Goal: Task Accomplishment & Management: Use online tool/utility

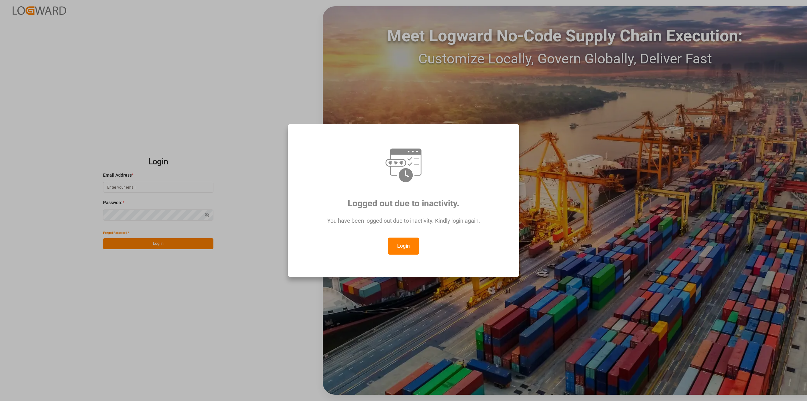
click at [402, 248] on button "Login" at bounding box center [404, 245] width 32 height 17
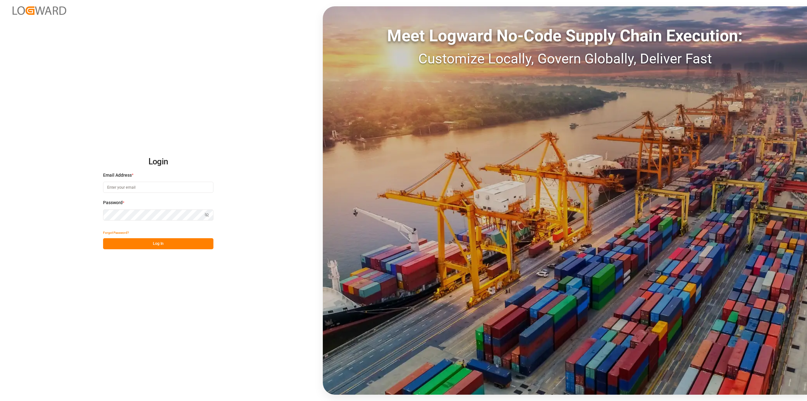
click at [161, 189] on input at bounding box center [158, 187] width 110 height 11
type input "[PERSON_NAME][EMAIL_ADDRESS][PERSON_NAME][DOMAIN_NAME]"
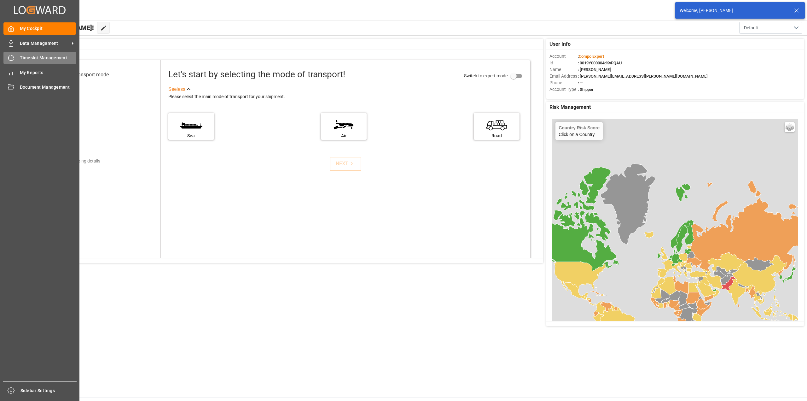
click at [14, 62] on div "Timeslot Management Timeslot Management" at bounding box center [39, 58] width 72 height 12
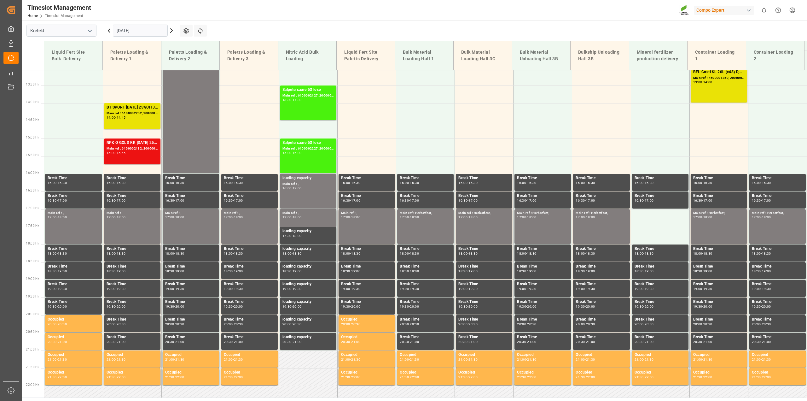
scroll to position [225, 0]
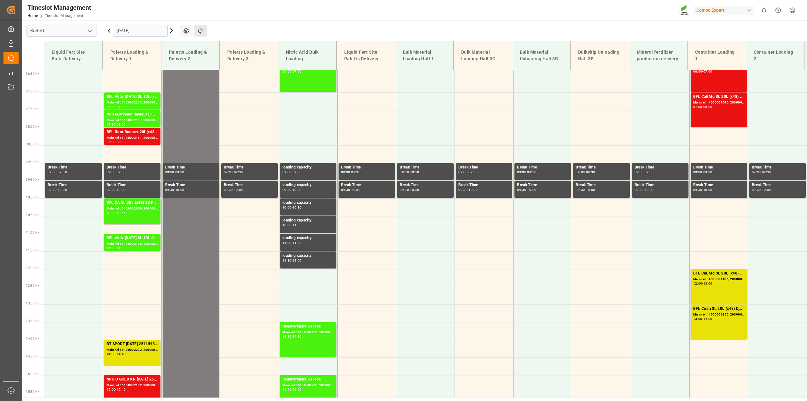
click at [205, 33] on button "Refresh Time Slots" at bounding box center [200, 31] width 13 height 12
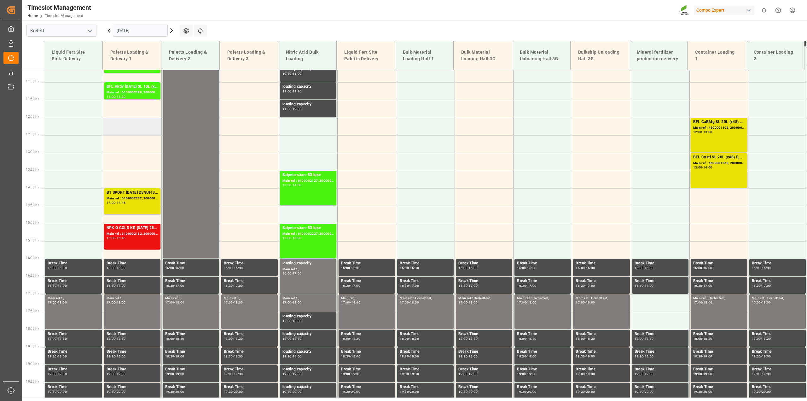
scroll to position [382, 0]
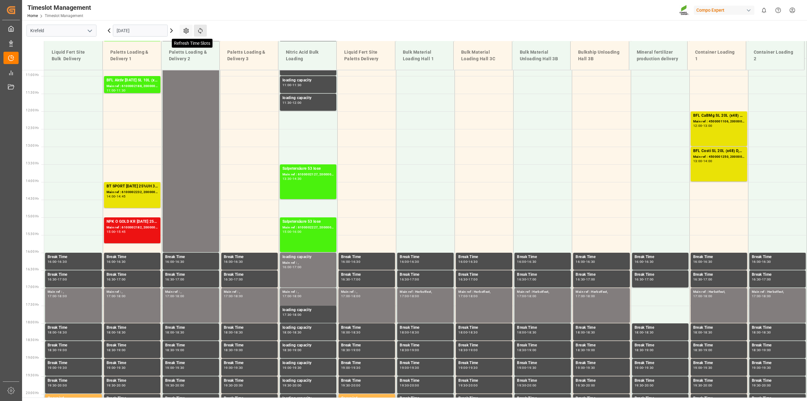
click at [200, 29] on icon at bounding box center [200, 31] width 4 height 6
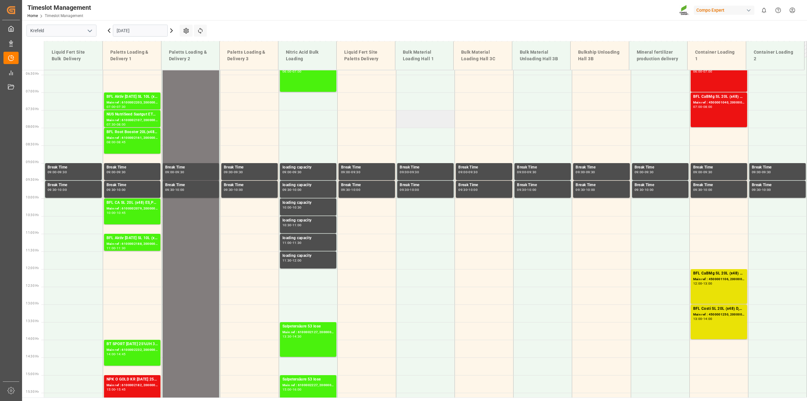
scroll to position [185, 0]
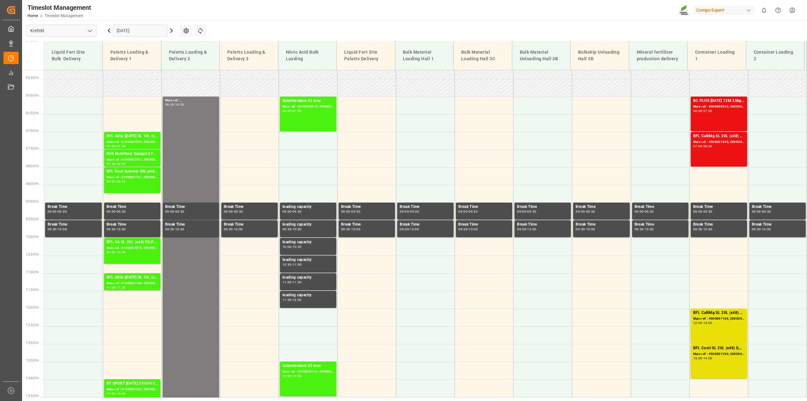
click at [108, 31] on icon at bounding box center [109, 31] width 2 height 4
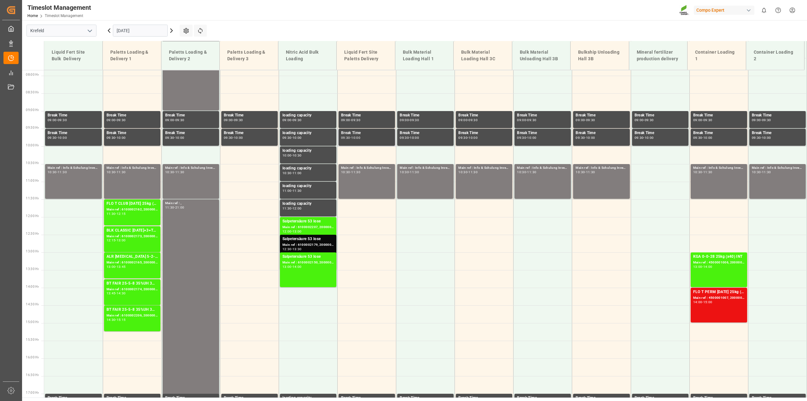
scroll to position [264, 0]
